Goal: Task Accomplishment & Management: Use online tool/utility

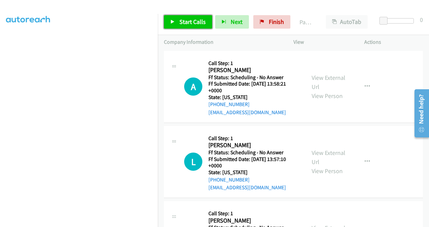
click at [182, 22] on span "Start Calls" at bounding box center [193, 22] width 26 height 8
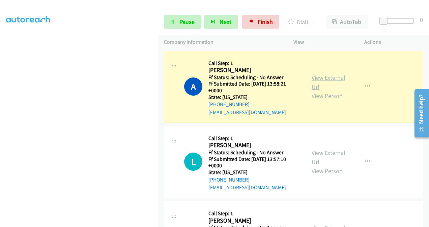
click at [314, 79] on link "View External Url" at bounding box center [329, 82] width 34 height 17
click at [312, 152] on link "View External Url" at bounding box center [329, 157] width 34 height 17
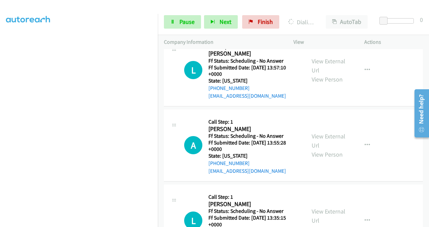
scroll to position [135, 0]
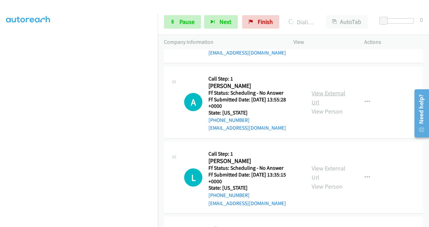
click at [313, 92] on link "View External Url" at bounding box center [329, 97] width 34 height 17
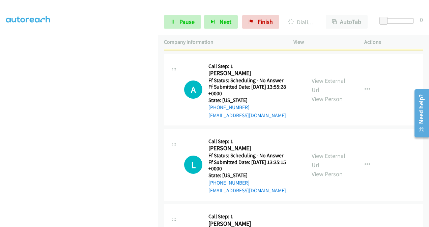
scroll to position [183, 0]
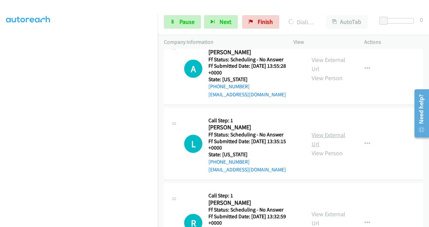
click at [316, 134] on link "View External Url" at bounding box center [329, 139] width 34 height 17
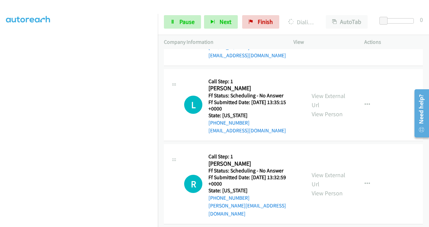
scroll to position [250, 0]
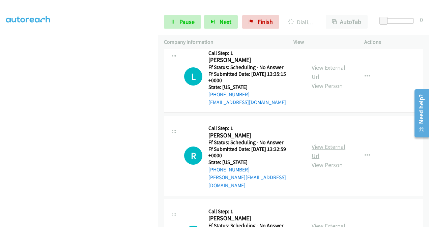
click at [319, 143] on link "View External Url" at bounding box center [329, 151] width 34 height 17
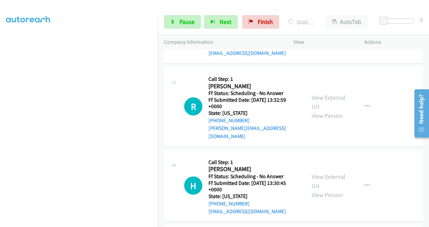
scroll to position [318, 0]
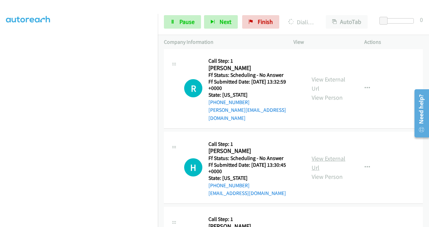
click at [318, 155] on link "View External Url" at bounding box center [329, 163] width 34 height 17
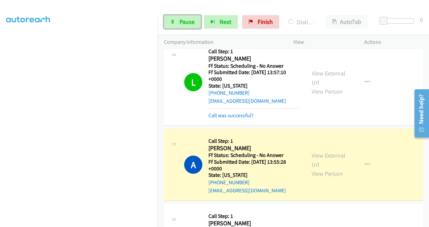
scroll to position [169, 0]
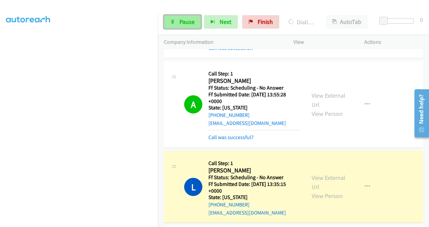
click at [180, 24] on span "Pause" at bounding box center [187, 22] width 15 height 8
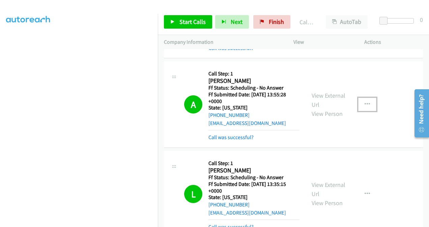
click at [365, 105] on icon "button" at bounding box center [367, 104] width 5 height 5
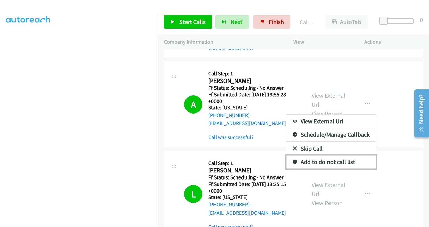
click at [308, 162] on link "Add to do not call list" at bounding box center [332, 162] width 90 height 13
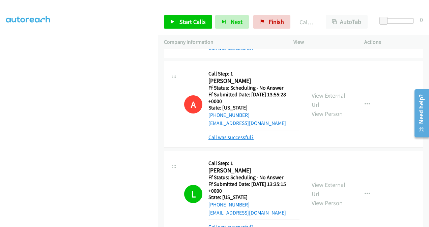
click at [236, 137] on link "Call was successful?" at bounding box center [231, 137] width 45 height 6
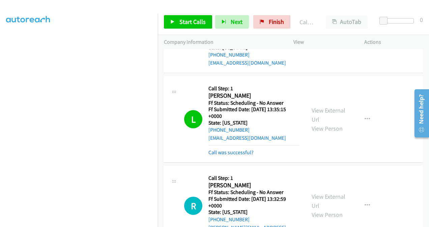
scroll to position [304, 0]
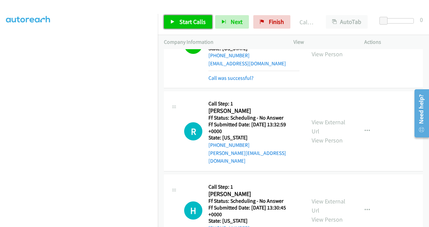
click at [195, 26] on link "Start Calls" at bounding box center [188, 21] width 48 height 13
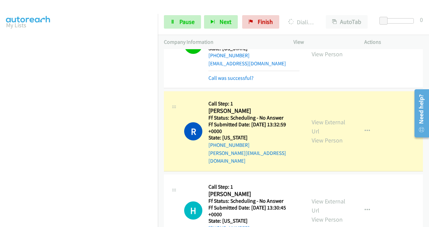
scroll to position [151, 0]
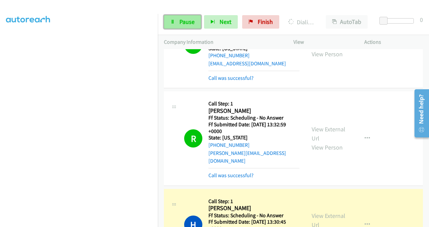
click at [184, 20] on span "Pause" at bounding box center [187, 22] width 15 height 8
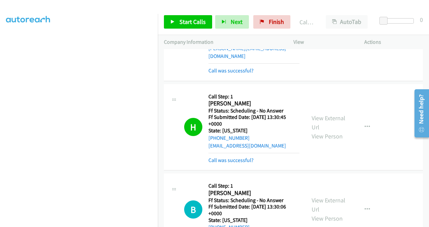
scroll to position [439, 0]
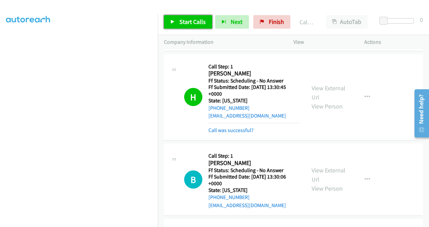
click at [194, 21] on span "Start Calls" at bounding box center [193, 22] width 26 height 8
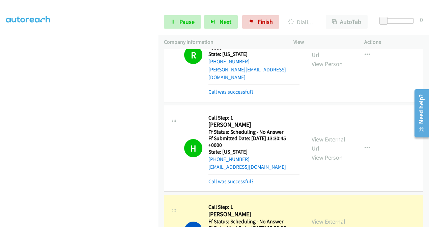
scroll to position [472, 0]
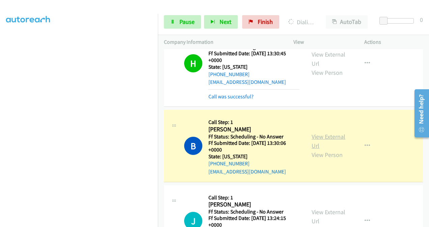
click at [315, 133] on link "View External Url" at bounding box center [329, 141] width 34 height 17
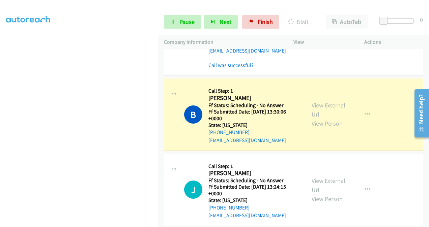
scroll to position [540, 0]
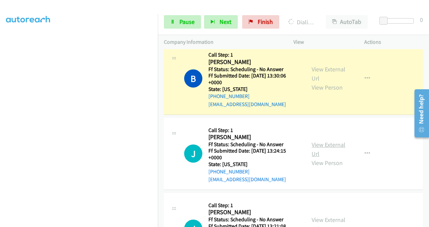
click at [313, 141] on link "View External Url" at bounding box center [329, 149] width 34 height 17
click at [186, 24] on span "Pause" at bounding box center [187, 22] width 15 height 8
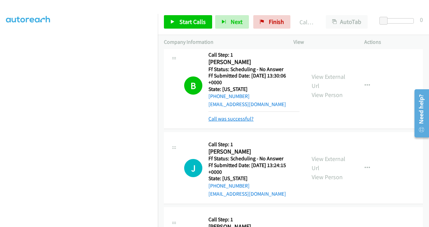
click at [224, 116] on link "Call was successful?" at bounding box center [231, 119] width 45 height 6
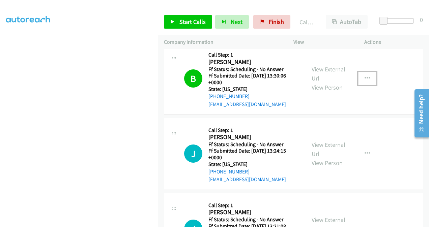
click at [365, 76] on icon "button" at bounding box center [367, 78] width 5 height 5
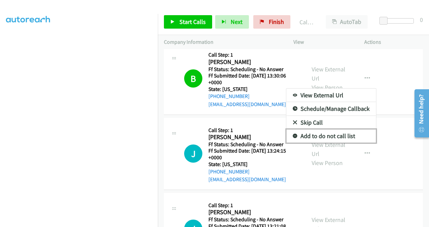
click at [302, 130] on link "Add to do not call list" at bounding box center [332, 136] width 90 height 13
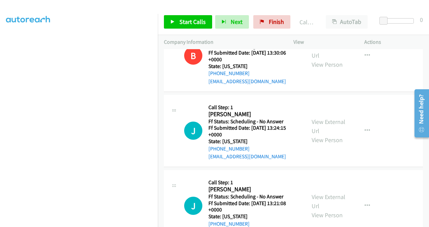
scroll to position [574, 0]
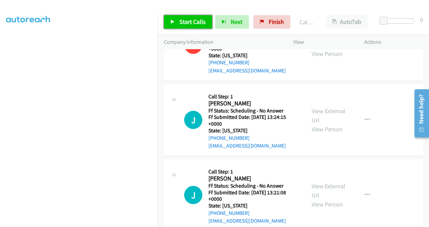
click at [188, 21] on span "Start Calls" at bounding box center [193, 22] width 26 height 8
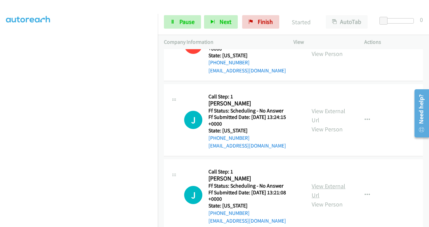
click at [314, 183] on link "View External Url" at bounding box center [329, 191] width 34 height 17
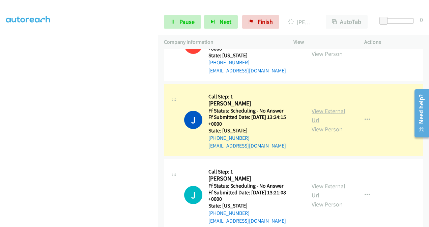
scroll to position [607, 0]
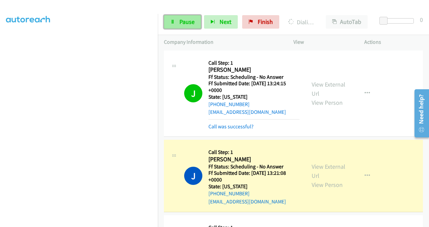
click at [190, 21] on span "Pause" at bounding box center [187, 22] width 15 height 8
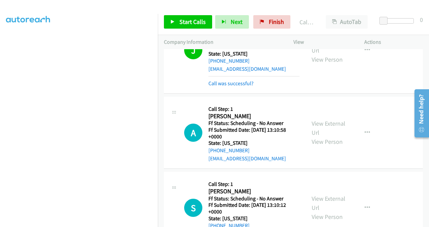
scroll to position [776, 0]
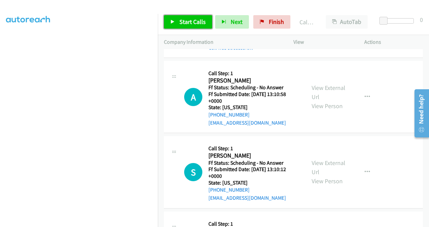
click at [180, 22] on span "Start Calls" at bounding box center [193, 22] width 26 height 8
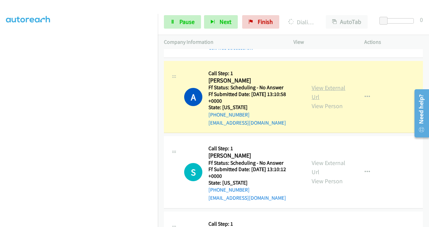
click at [316, 84] on link "View External Url" at bounding box center [329, 92] width 34 height 17
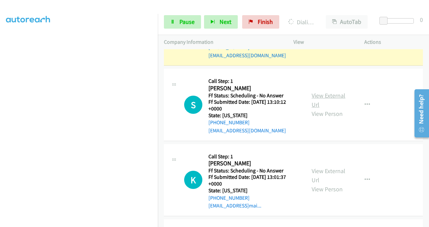
click at [313, 92] on link "View External Url" at bounding box center [329, 100] width 34 height 17
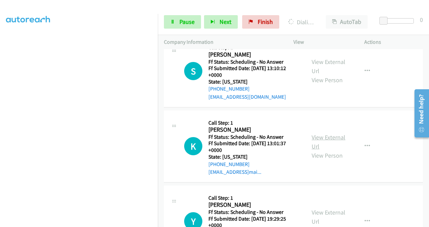
click at [318, 134] on link "View External Url" at bounding box center [329, 142] width 34 height 17
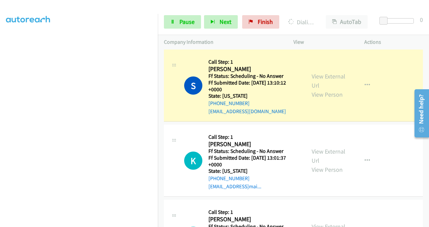
scroll to position [892, 0]
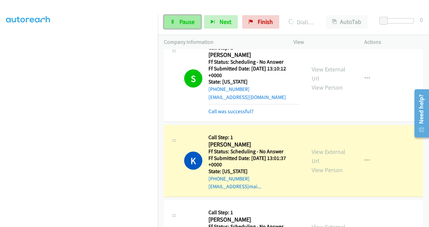
click at [189, 25] on span "Pause" at bounding box center [187, 22] width 15 height 8
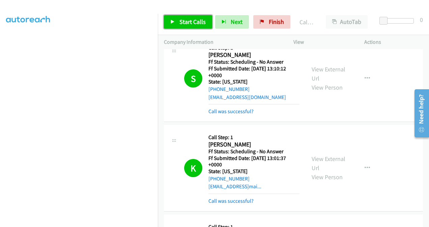
click at [180, 21] on span "Start Calls" at bounding box center [193, 22] width 26 height 8
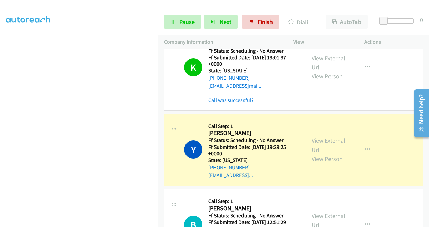
scroll to position [993, 0]
click at [319, 137] on link "View External Url" at bounding box center [329, 145] width 34 height 17
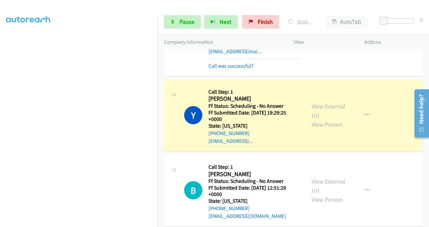
scroll to position [1060, 0]
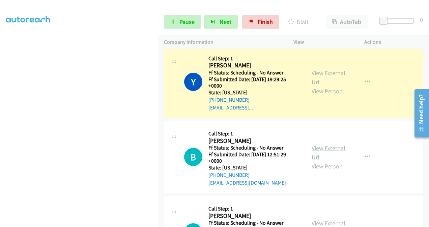
click at [316, 144] on link "View External Url" at bounding box center [329, 152] width 34 height 17
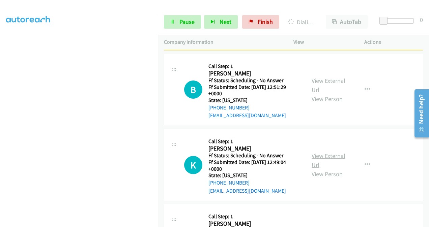
click at [315, 152] on link "View External Url" at bounding box center [329, 160] width 34 height 17
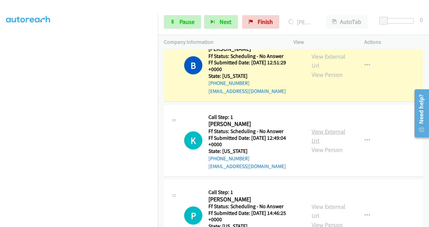
scroll to position [1209, 0]
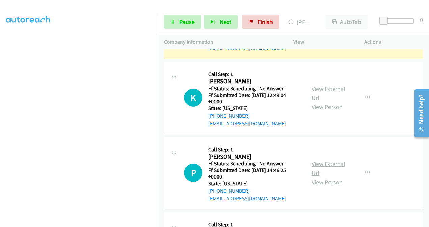
click at [316, 160] on link "View External Url" at bounding box center [329, 168] width 34 height 17
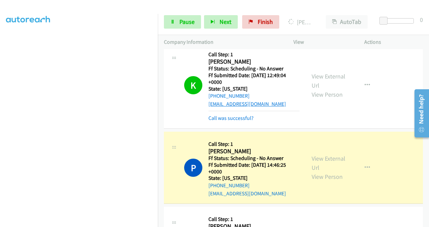
scroll to position [1277, 0]
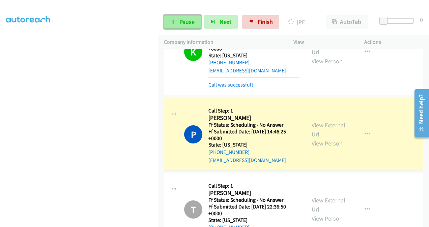
click at [186, 21] on span "Pause" at bounding box center [187, 22] width 15 height 8
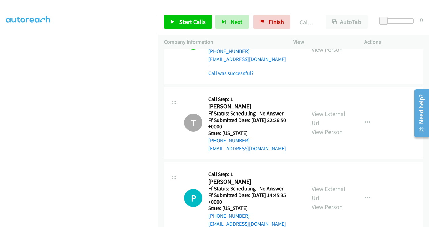
scroll to position [1412, 0]
